Goal: Obtain resource: Download file/media

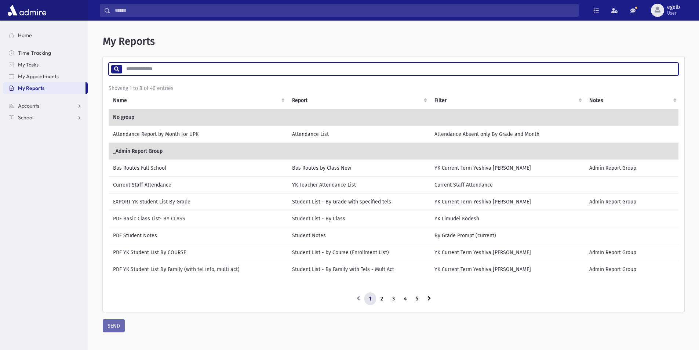
click at [134, 68] on input "search" at bounding box center [400, 68] width 556 height 13
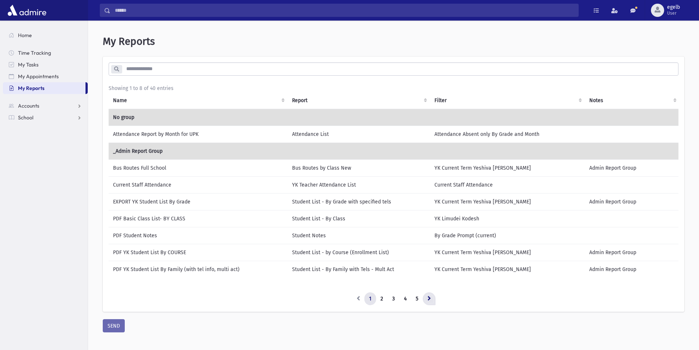
click at [434, 299] on link at bounding box center [429, 298] width 13 height 13
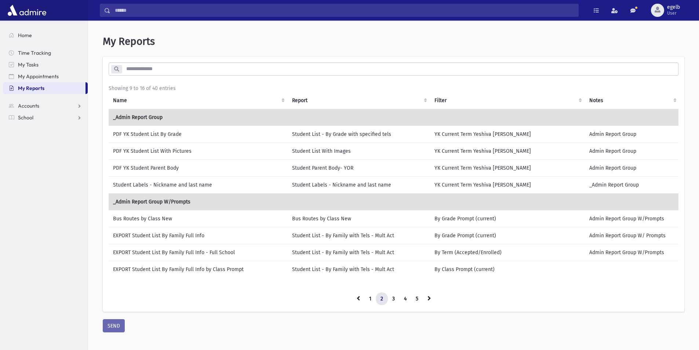
click at [331, 171] on td "Student Parent Body- YOR" at bounding box center [359, 167] width 142 height 17
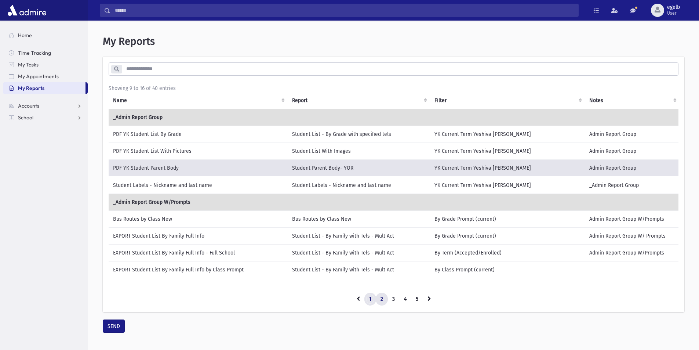
click at [368, 303] on link "1" at bounding box center [370, 298] width 12 height 13
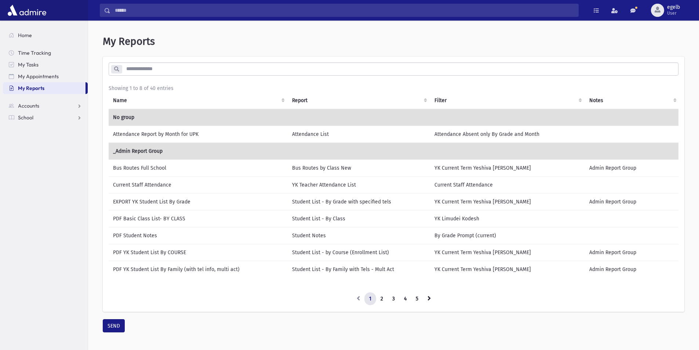
click at [181, 271] on td "PDF YK Student List By Family (with tel info, multi act)" at bounding box center [198, 268] width 179 height 17
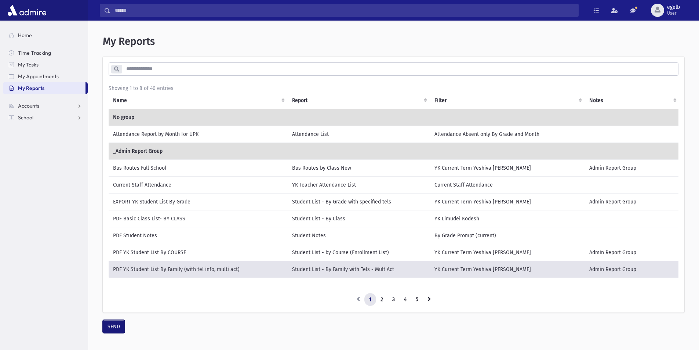
click at [119, 331] on button "SEND" at bounding box center [114, 326] width 22 height 13
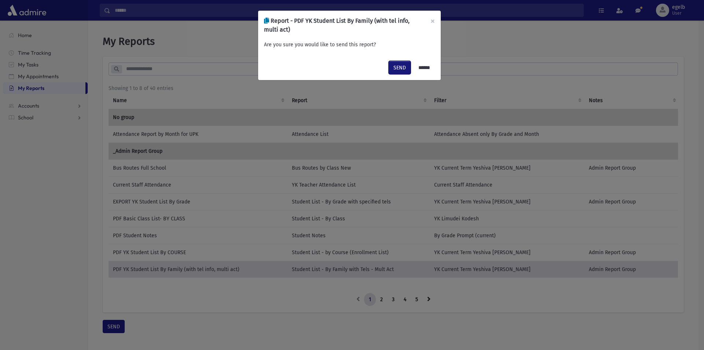
click at [392, 71] on button "SEND" at bounding box center [400, 67] width 22 height 13
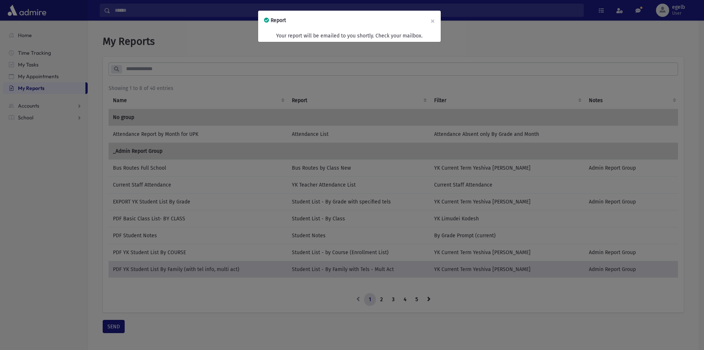
click at [447, 298] on div "Report × Your report will be emailed to you shortly. Check your mailbox." at bounding box center [352, 175] width 704 height 350
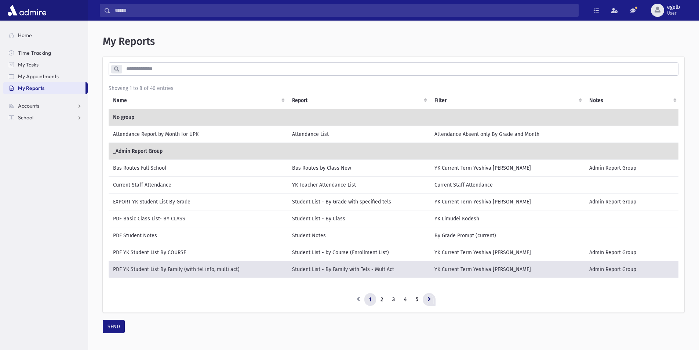
click at [426, 299] on link at bounding box center [429, 299] width 13 height 13
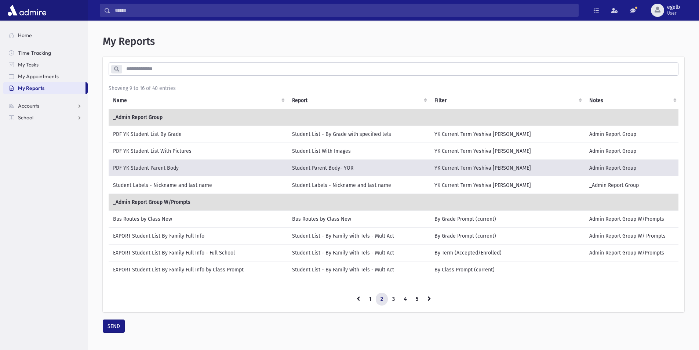
click at [190, 168] on td "PDF YK Student Parent Body" at bounding box center [198, 167] width 179 height 17
click at [114, 332] on button "SEND" at bounding box center [114, 325] width 22 height 13
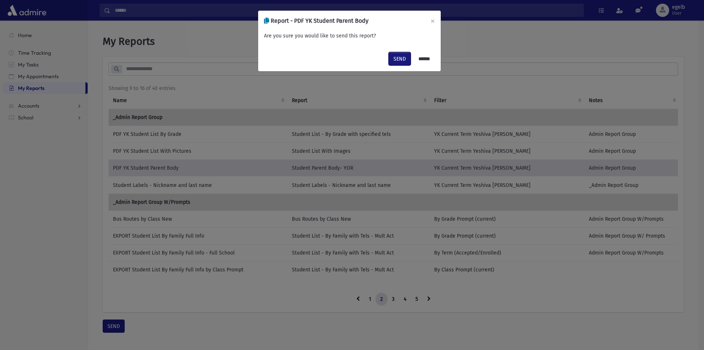
click at [400, 59] on button "SEND" at bounding box center [400, 58] width 22 height 13
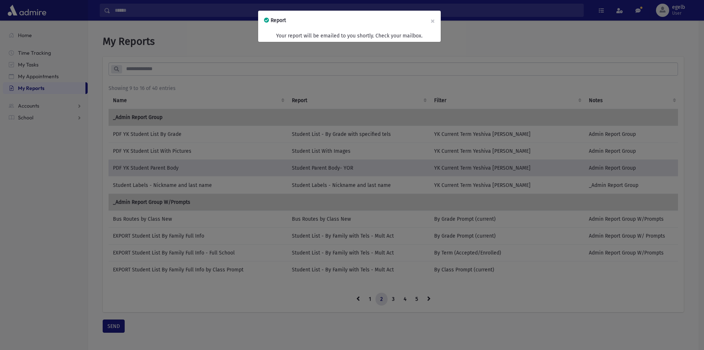
click at [481, 313] on div "Report × Your report will be emailed to you shortly. Check your mailbox." at bounding box center [352, 175] width 704 height 350
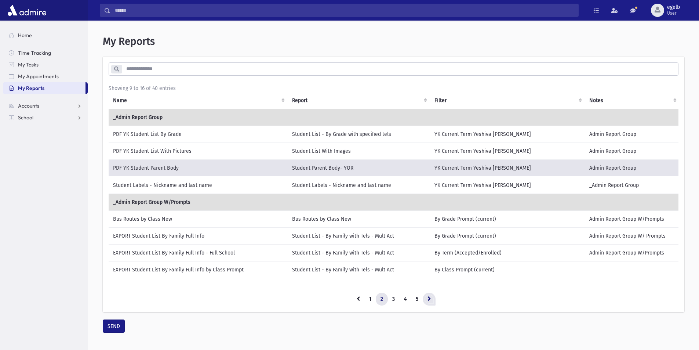
click at [430, 298] on icon at bounding box center [428, 298] width 3 height 5
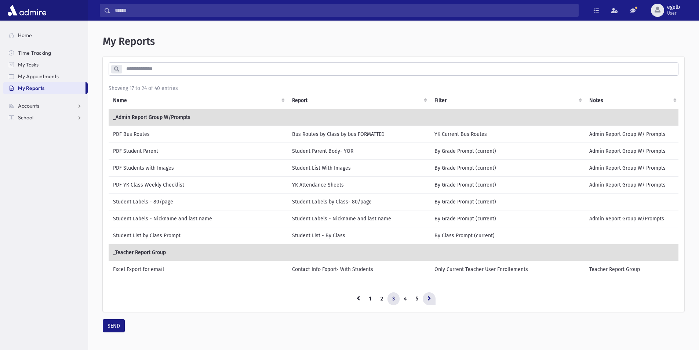
click at [434, 305] on link at bounding box center [429, 298] width 13 height 13
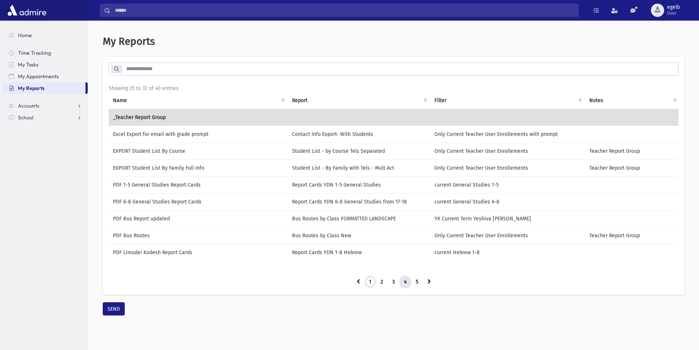
click at [374, 288] on link "1" at bounding box center [370, 281] width 12 height 13
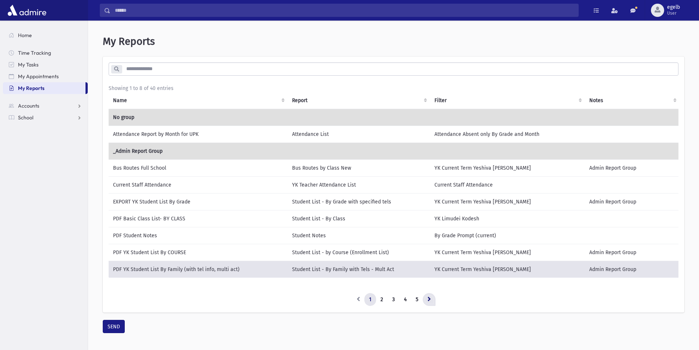
click at [430, 301] on icon at bounding box center [428, 298] width 3 height 5
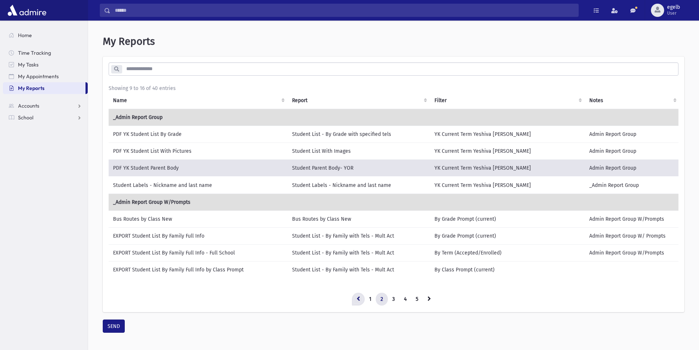
click at [361, 306] on link at bounding box center [358, 298] width 13 height 13
